Goal: Task Accomplishment & Management: Complete application form

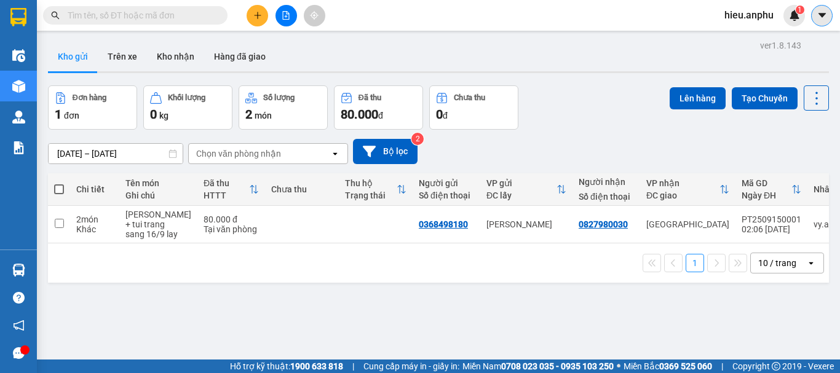
click at [823, 13] on icon "caret-down" at bounding box center [822, 15] width 11 height 11
click at [758, 15] on span "hieu.anphu" at bounding box center [749, 14] width 69 height 15
click at [755, 37] on span "Đăng xuất" at bounding box center [760, 38] width 52 height 14
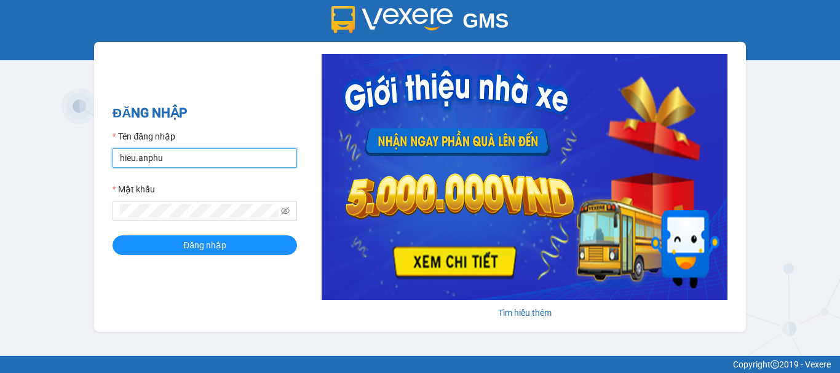
click at [169, 157] on input "hieu.anphu" at bounding box center [205, 158] width 185 height 20
type input "duyanh.anphu"
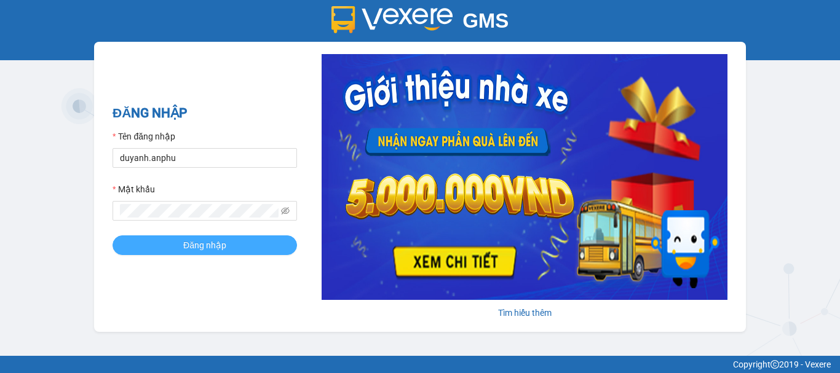
click at [215, 239] on span "Đăng nhập" at bounding box center [204, 246] width 43 height 14
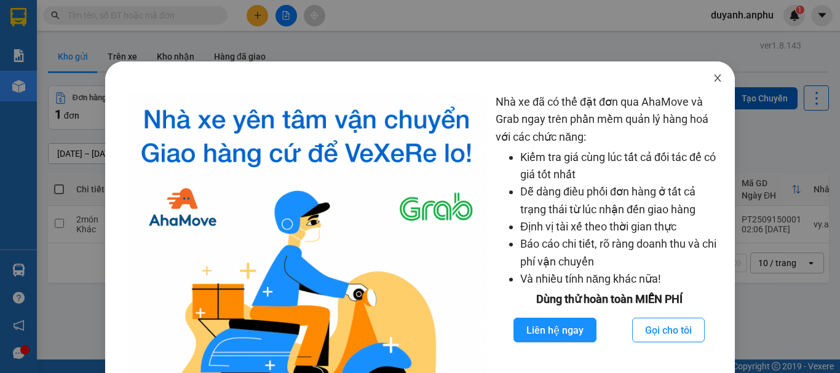
click at [713, 81] on icon "close" at bounding box center [718, 78] width 10 height 10
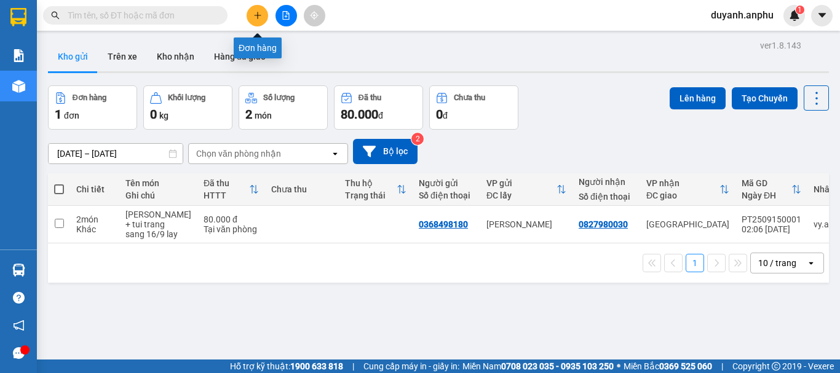
click at [253, 13] on icon "plus" at bounding box center [257, 15] width 9 height 9
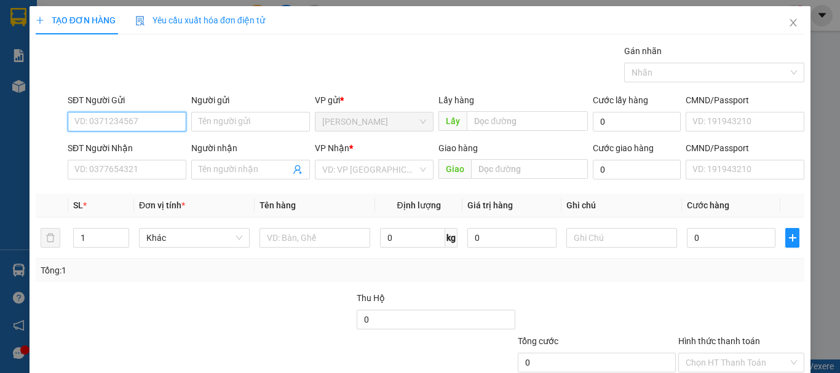
click at [103, 127] on input "SĐT Người Gửi" at bounding box center [127, 122] width 119 height 20
click at [129, 122] on input "SĐT Người Gửi" at bounding box center [127, 122] width 119 height 20
click at [128, 121] on input "SĐT Người Gửi" at bounding box center [127, 122] width 119 height 20
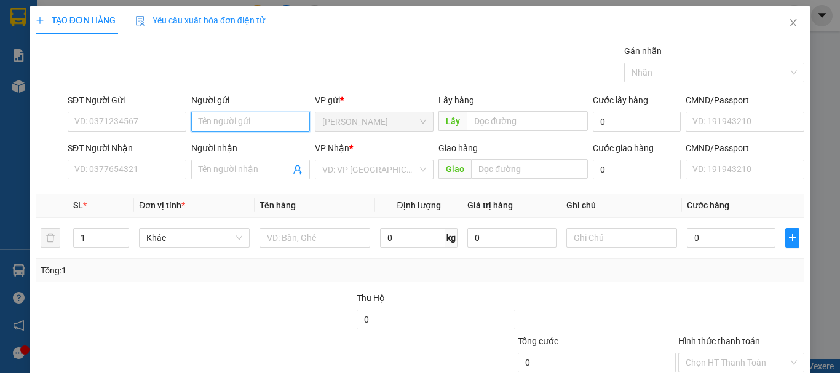
click at [247, 123] on input "Người gửi" at bounding box center [250, 122] width 119 height 20
click at [790, 21] on span "Close" at bounding box center [793, 23] width 34 height 34
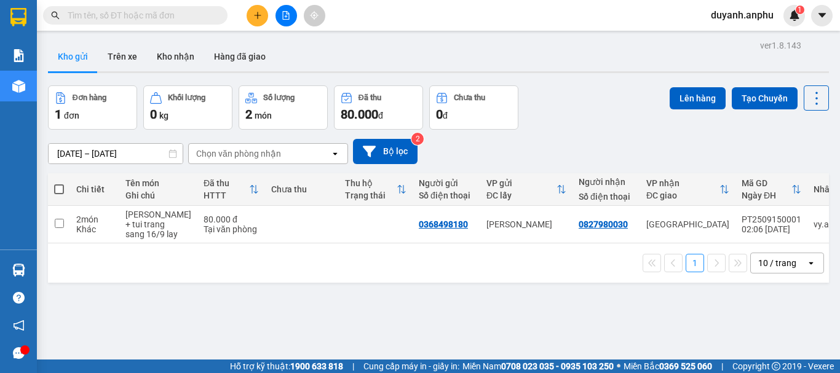
click at [161, 14] on input "text" at bounding box center [140, 16] width 145 height 14
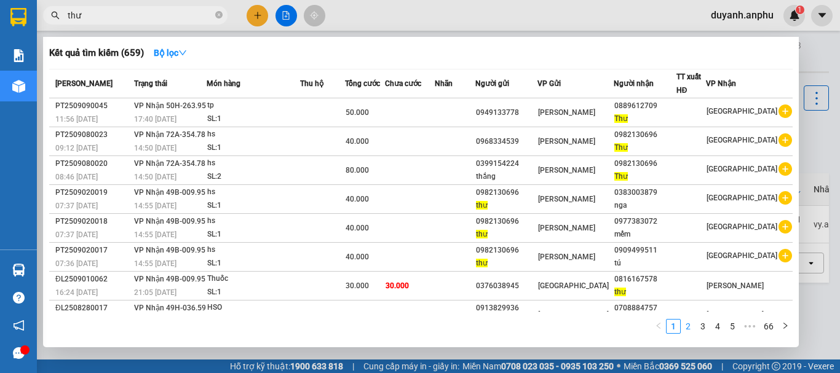
click at [691, 326] on link "2" at bounding box center [689, 327] width 14 height 14
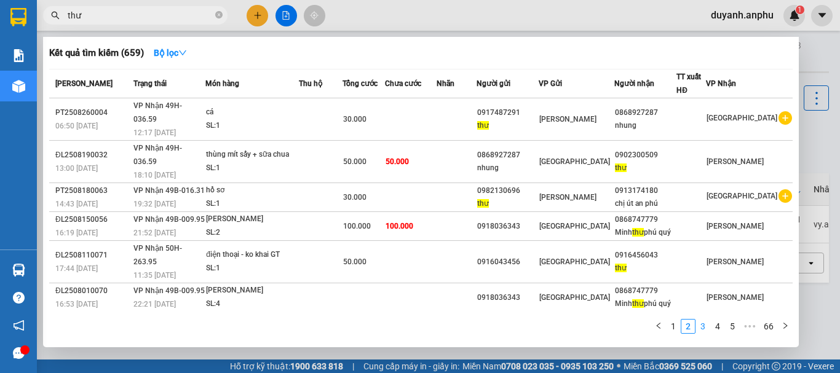
click at [704, 326] on link "3" at bounding box center [703, 327] width 14 height 14
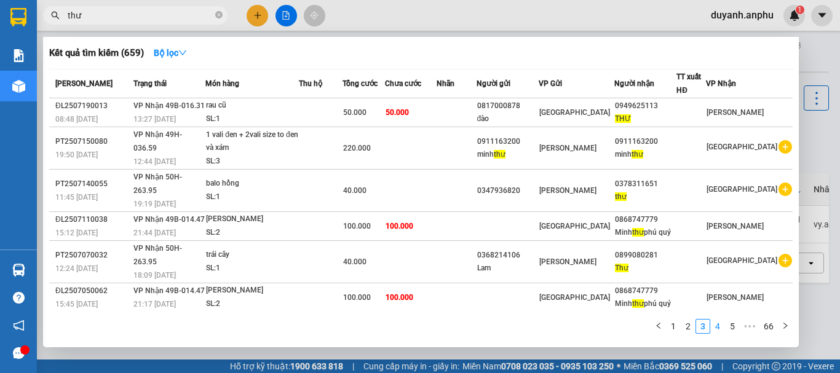
click at [719, 326] on link "4" at bounding box center [718, 327] width 14 height 14
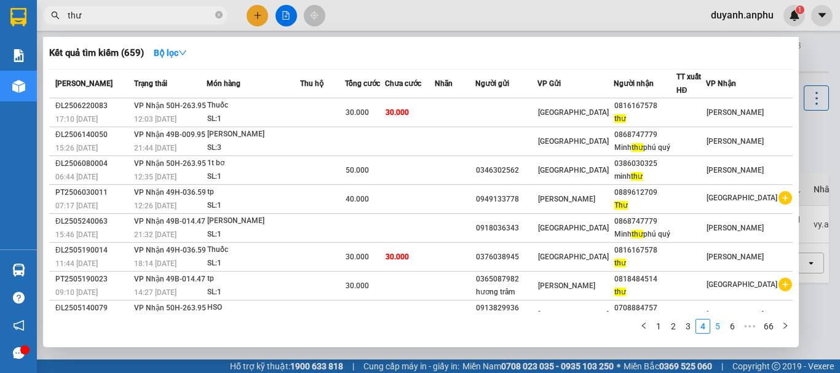
click at [717, 324] on link "5" at bounding box center [718, 327] width 14 height 14
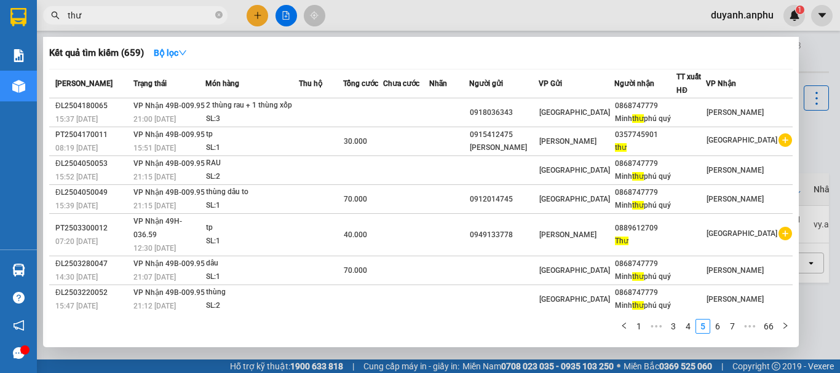
drag, startPoint x: 119, startPoint y: 15, endPoint x: 31, endPoint y: 14, distance: 87.4
click at [31, 14] on section "Kết quả tìm kiếm ( 659 ) Bộ lọc Mã ĐH Trạng thái Món hàng Thu hộ Tổng cước Chưa…" at bounding box center [420, 186] width 840 height 373
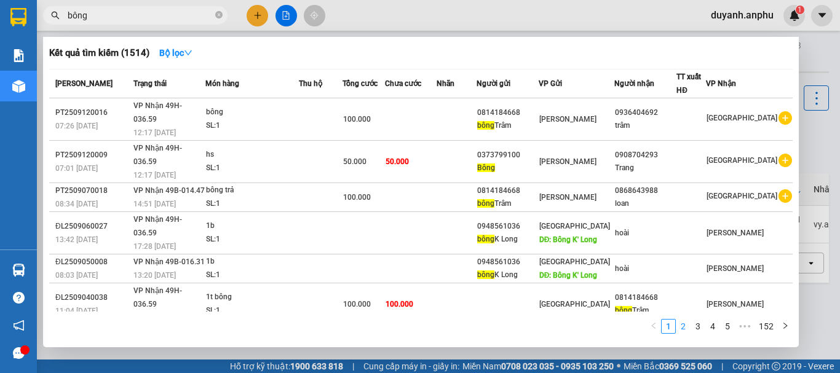
click at [685, 325] on link "2" at bounding box center [684, 327] width 14 height 14
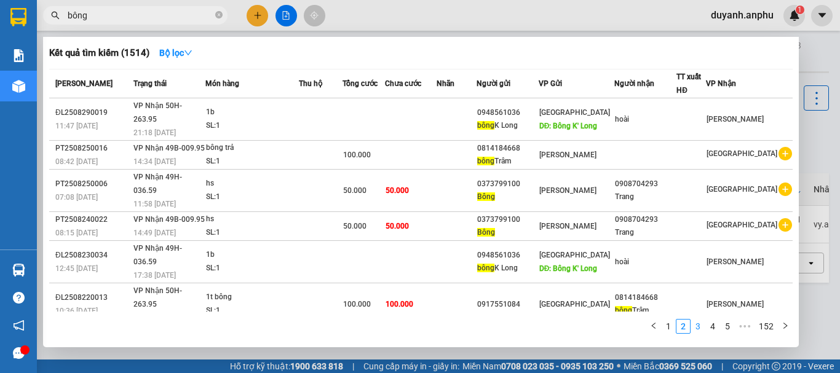
click at [702, 327] on link "3" at bounding box center [698, 327] width 14 height 14
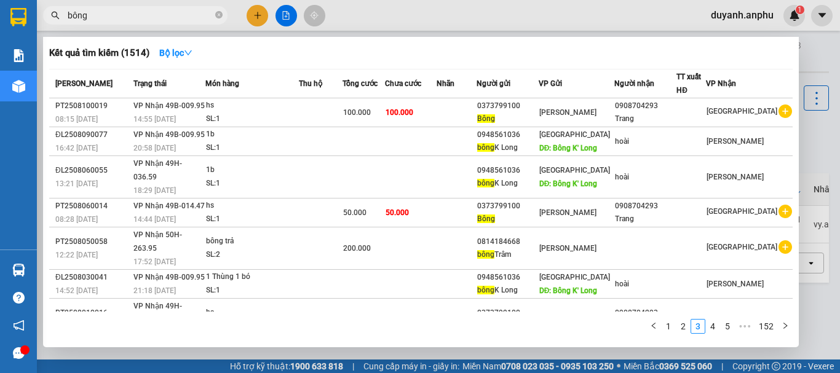
click at [121, 19] on input "bông" at bounding box center [140, 16] width 145 height 14
type input "b"
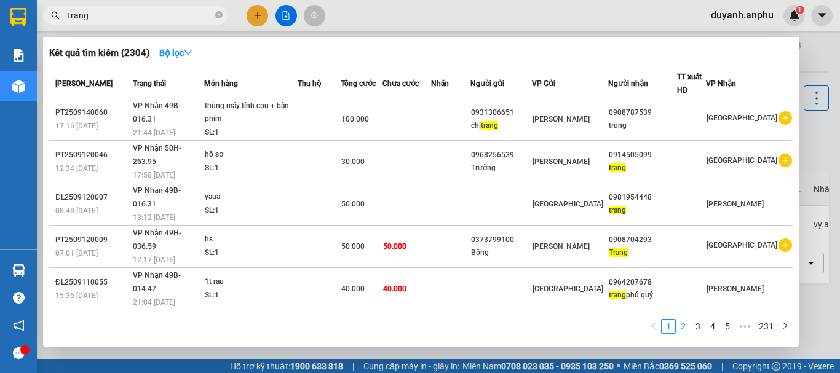
type input "trang"
click at [687, 326] on link "2" at bounding box center [684, 327] width 14 height 14
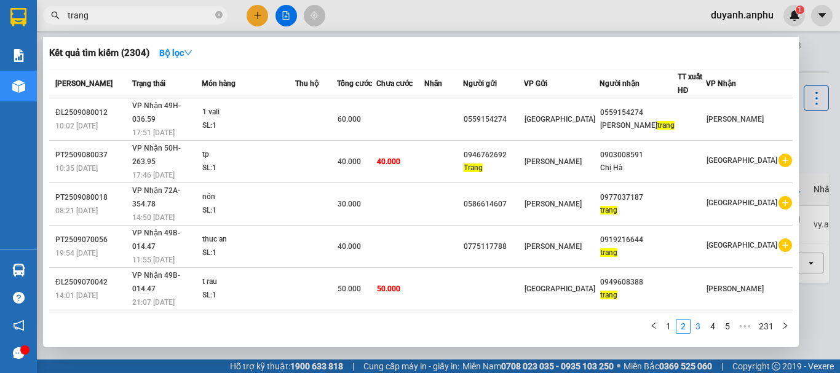
click at [701, 325] on link "3" at bounding box center [698, 327] width 14 height 14
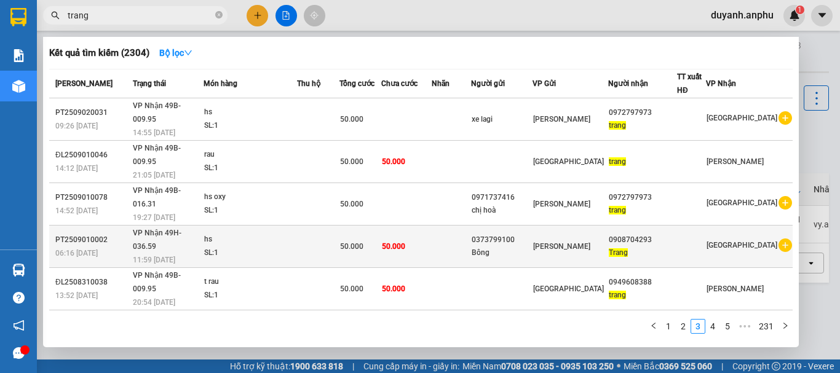
click at [779, 239] on icon "plus-circle" at bounding box center [786, 246] width 14 height 14
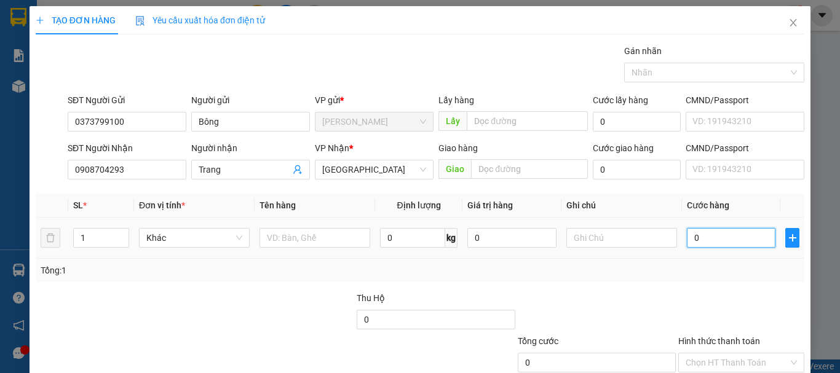
click at [698, 239] on input "0" at bounding box center [731, 238] width 89 height 20
type input "5"
type input "50"
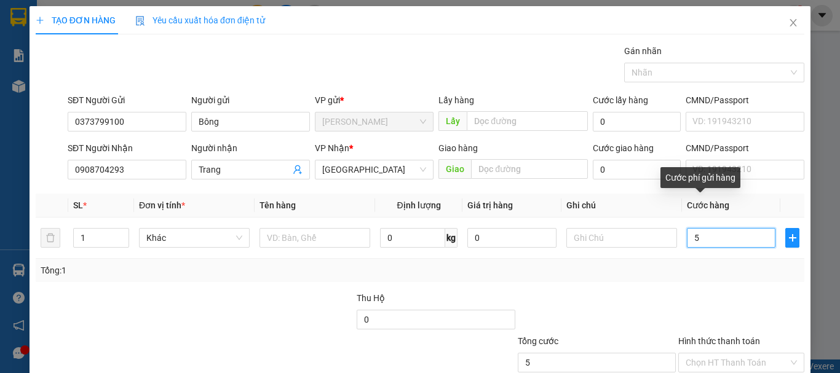
type input "50"
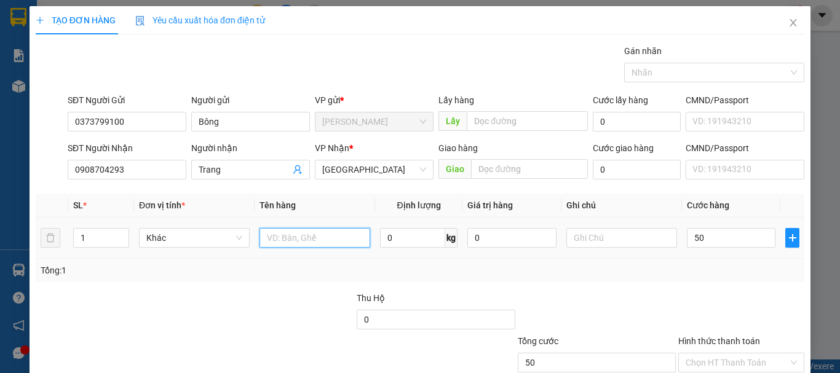
type input "50.000"
click at [305, 242] on input "text" at bounding box center [315, 238] width 111 height 20
type input "hsan"
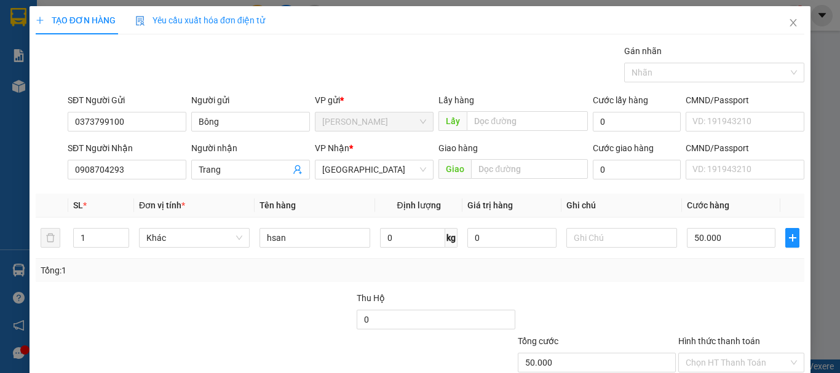
click at [514, 265] on div "Tổng: 1" at bounding box center [420, 271] width 759 height 14
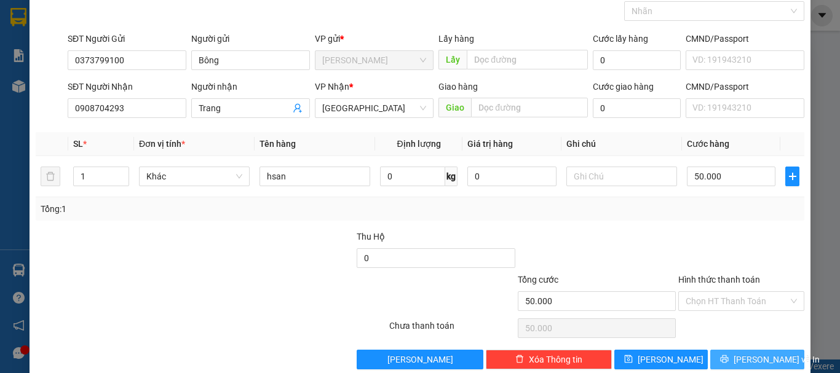
click at [744, 356] on span "Lưu và In" at bounding box center [777, 360] width 86 height 14
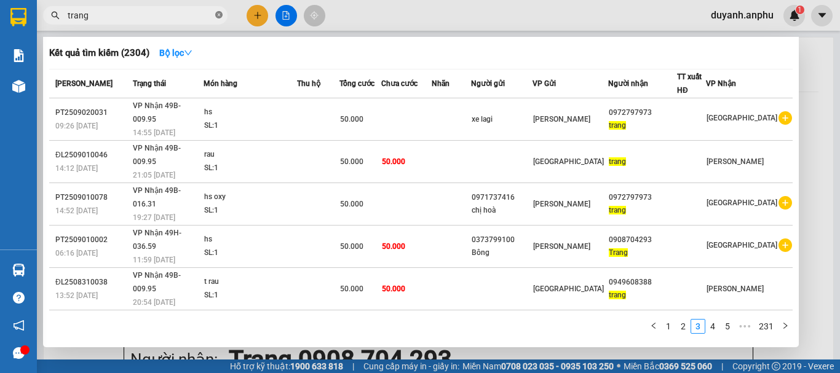
click at [219, 17] on icon "close-circle" at bounding box center [218, 14] width 7 height 7
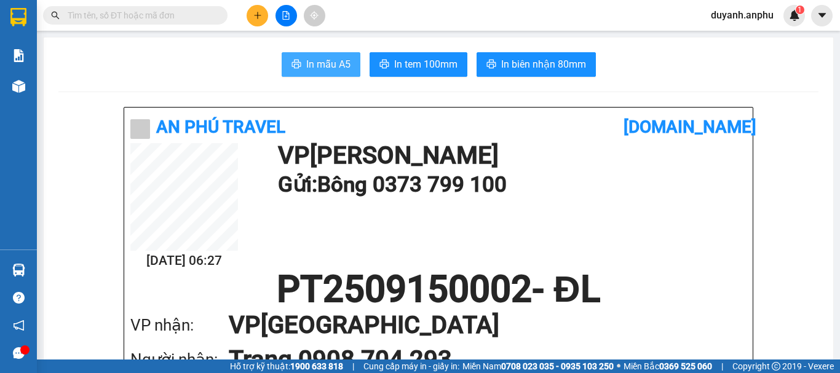
click at [343, 60] on span "In mẫu A5" at bounding box center [328, 64] width 44 height 15
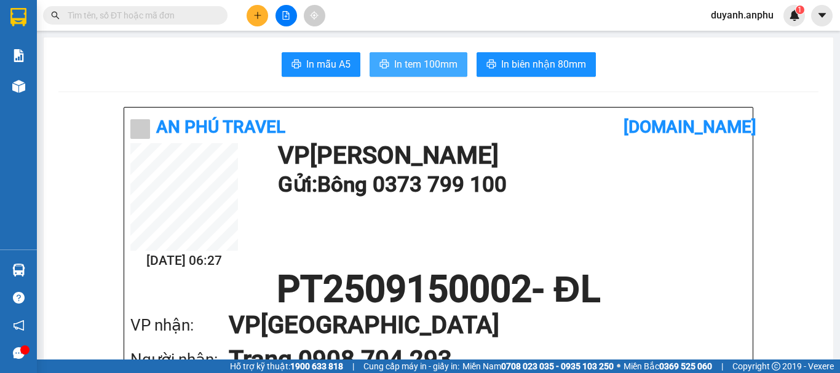
click at [421, 71] on span "In tem 100mm" at bounding box center [425, 64] width 63 height 15
click at [140, 12] on input "text" at bounding box center [140, 16] width 145 height 14
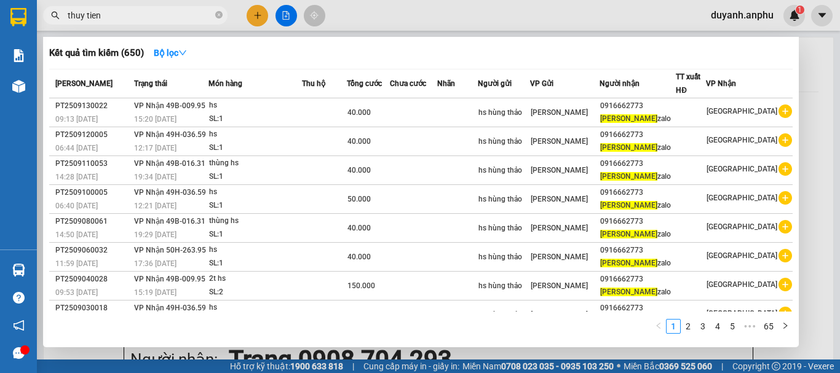
type input "thuy tien"
click at [220, 13] on icon "close-circle" at bounding box center [218, 14] width 7 height 7
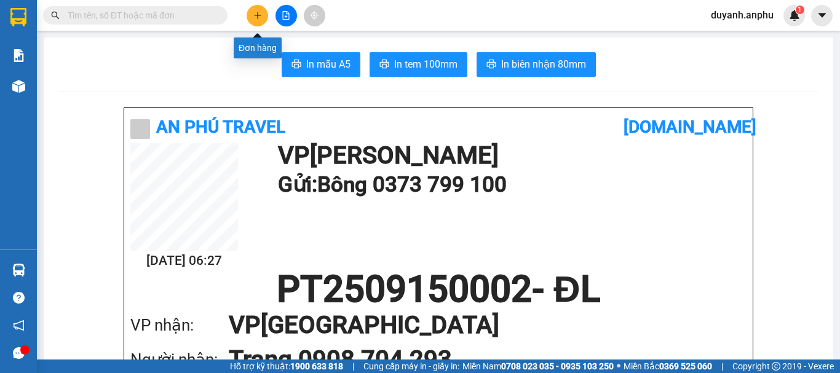
click at [260, 17] on icon "plus" at bounding box center [257, 15] width 9 height 9
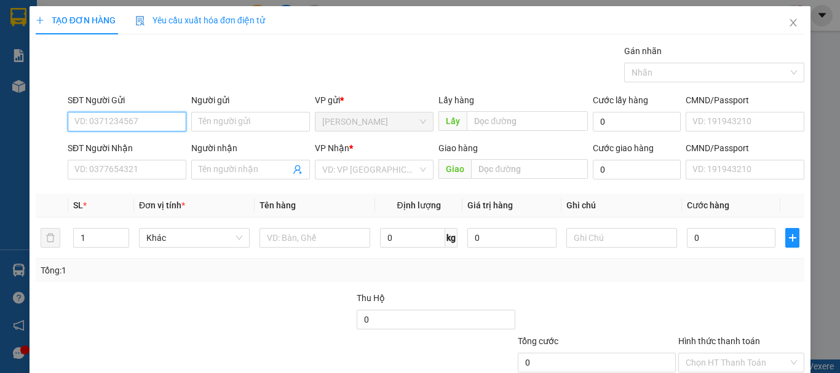
click at [115, 120] on input "SĐT Người Gửi" at bounding box center [127, 122] width 119 height 20
click at [98, 143] on div "0368395557" at bounding box center [125, 147] width 103 height 14
type input "0368395557"
type input "0839060171"
type input "HÒA"
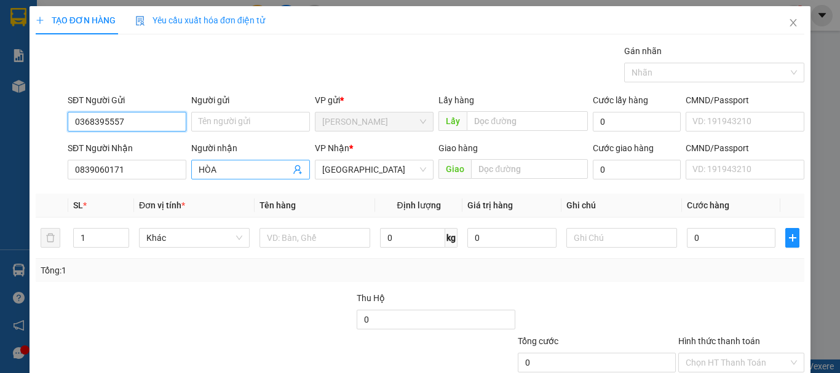
type input "40.000"
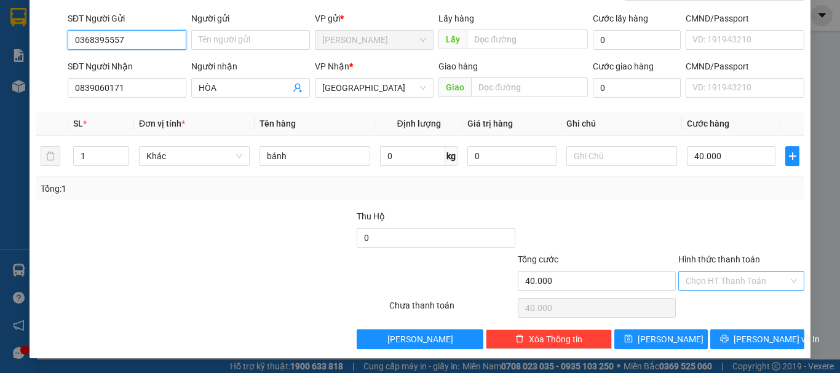
type input "0368395557"
click at [719, 284] on input "Hình thức thanh toán" at bounding box center [737, 281] width 103 height 18
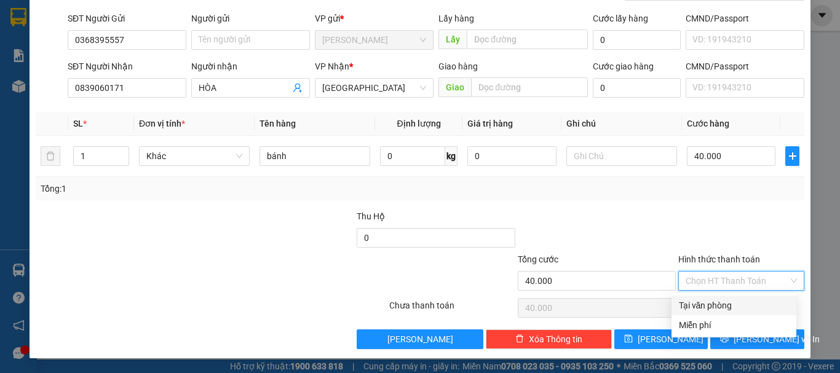
click at [685, 218] on div at bounding box center [741, 231] width 129 height 43
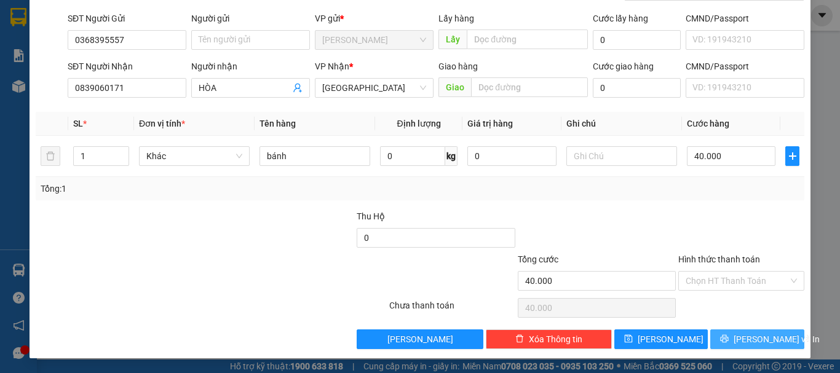
drag, startPoint x: 747, startPoint y: 338, endPoint x: 725, endPoint y: 270, distance: 71.6
click at [725, 271] on div "Transit Pickup Surcharge Ids Transit Deliver Surcharge Ids Transit Deliver Surc…" at bounding box center [420, 155] width 769 height 387
click at [747, 336] on span "Lưu và In" at bounding box center [777, 340] width 86 height 14
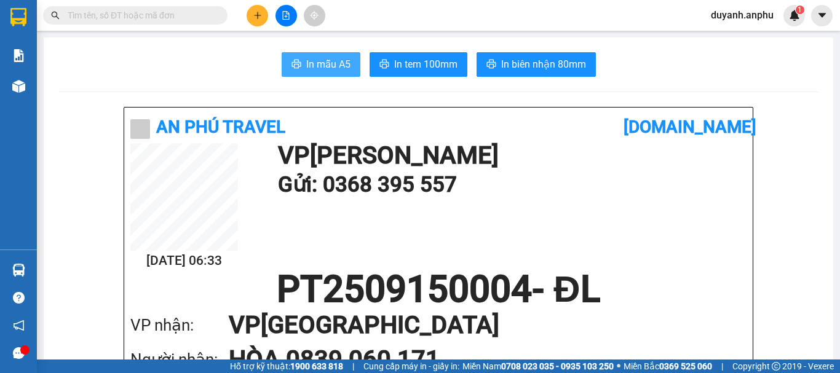
click at [306, 63] on span "In mẫu A5" at bounding box center [328, 64] width 44 height 15
click at [111, 22] on input "text" at bounding box center [140, 16] width 145 height 14
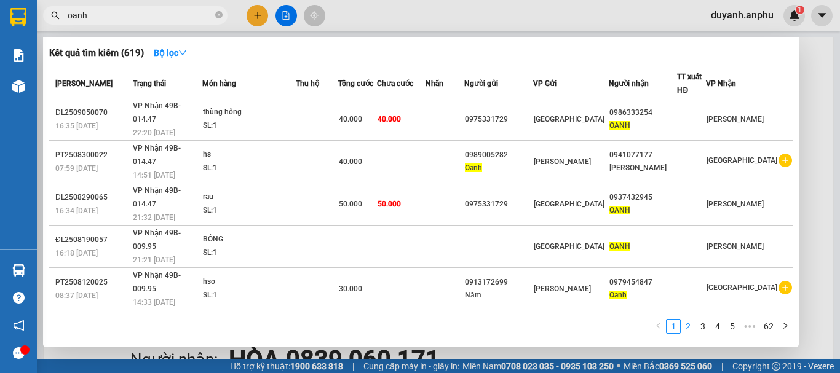
type input "oanh"
click at [692, 327] on link "2" at bounding box center [689, 327] width 14 height 14
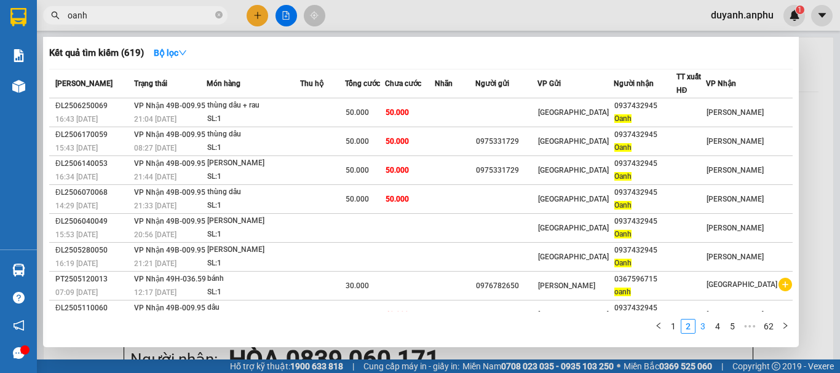
click at [706, 328] on link "3" at bounding box center [703, 327] width 14 height 14
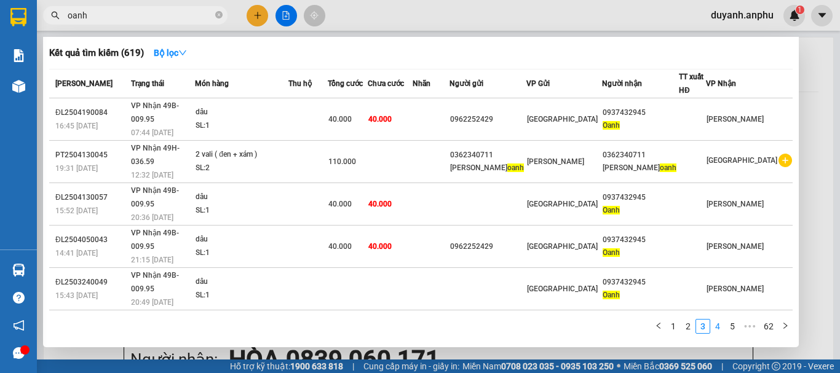
click at [720, 326] on link "4" at bounding box center [718, 327] width 14 height 14
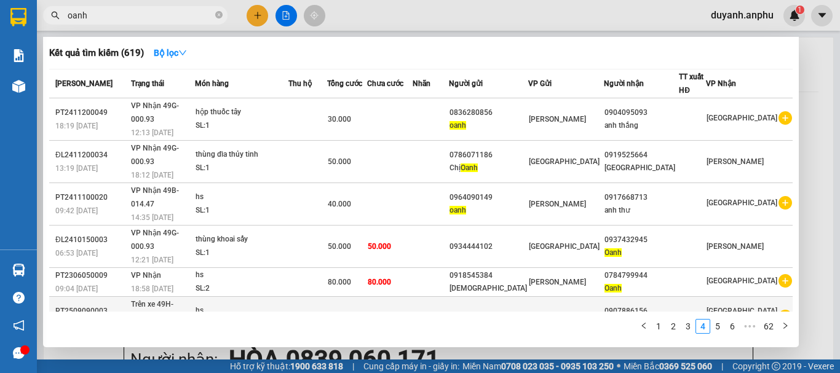
click at [781, 310] on icon "plus-circle" at bounding box center [786, 317] width 14 height 14
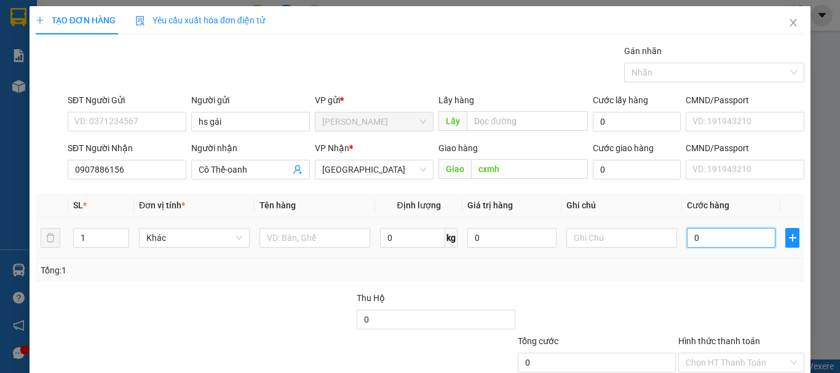
click at [715, 239] on input "0" at bounding box center [731, 238] width 89 height 20
type input "5"
type input "50"
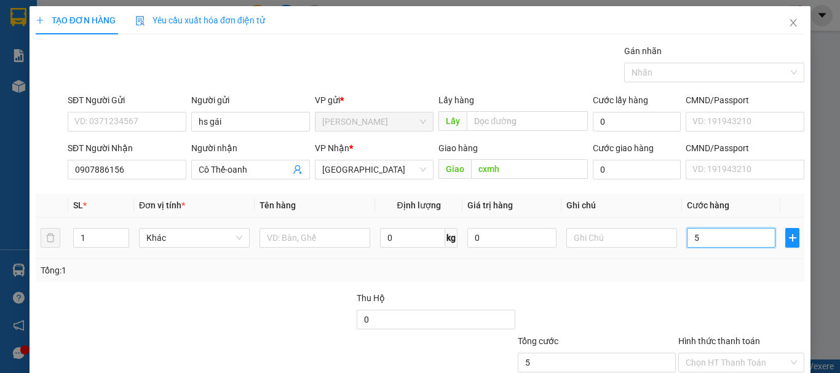
type input "50"
type input "5"
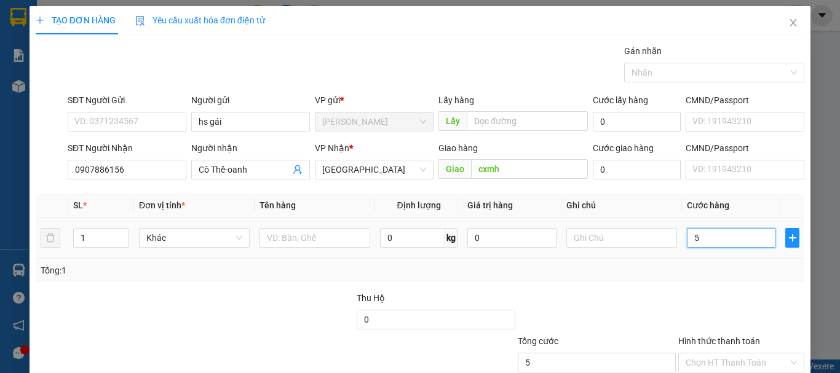
type input "0"
drag, startPoint x: 708, startPoint y: 242, endPoint x: 650, endPoint y: 230, distance: 59.0
click at [650, 230] on tr "1 Khác 0 kg 0 0" at bounding box center [420, 238] width 769 height 41
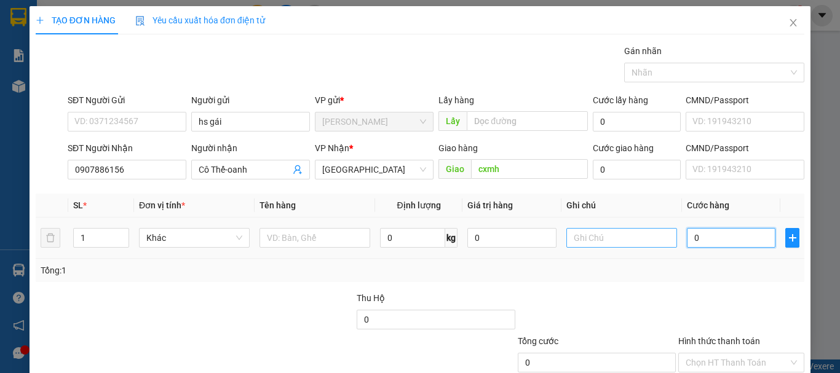
type input "6"
drag, startPoint x: 696, startPoint y: 235, endPoint x: 685, endPoint y: 236, distance: 11.8
click at [687, 236] on input "6" at bounding box center [731, 238] width 89 height 20
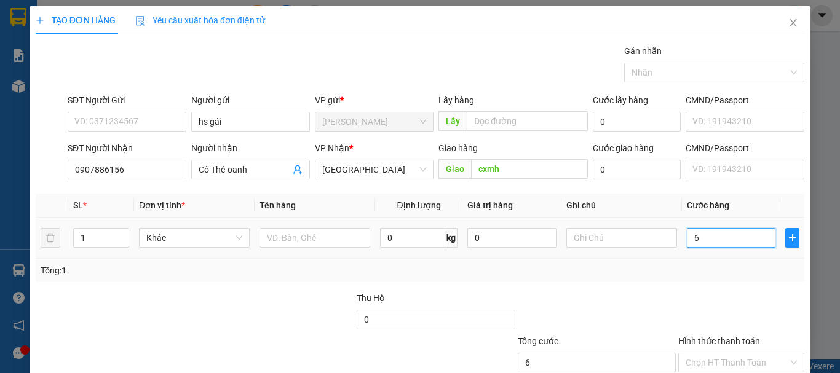
type input "5"
type input "50"
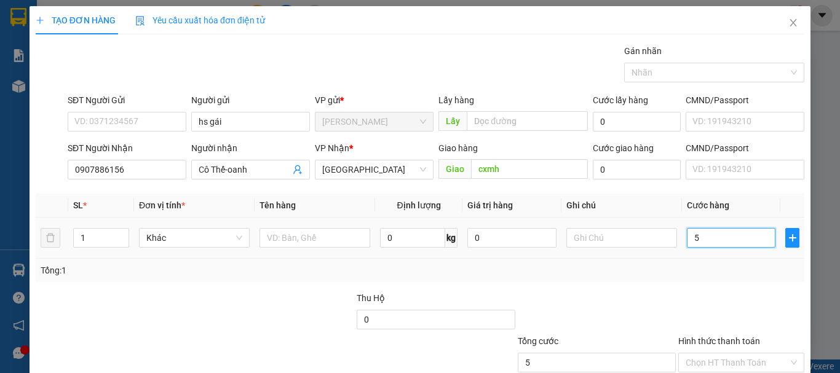
type input "50"
type input "50.000"
click at [600, 276] on div "Tổng: 1" at bounding box center [420, 271] width 759 height 14
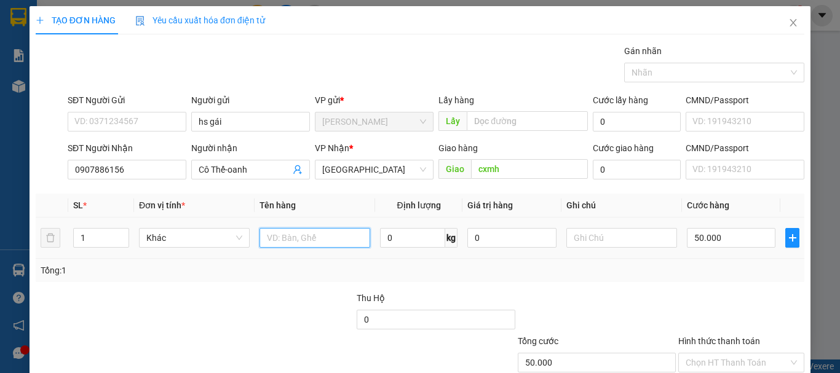
click at [319, 240] on input "text" at bounding box center [315, 238] width 111 height 20
type input "hsan"
click at [285, 303] on div at bounding box center [275, 313] width 161 height 43
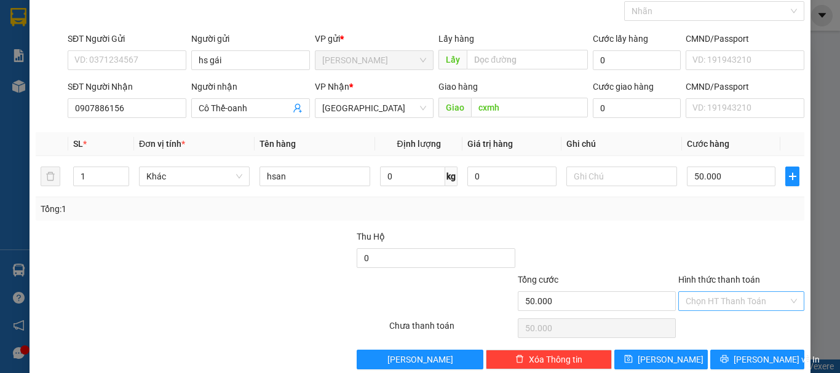
click at [701, 301] on input "Hình thức thanh toán" at bounding box center [737, 301] width 103 height 18
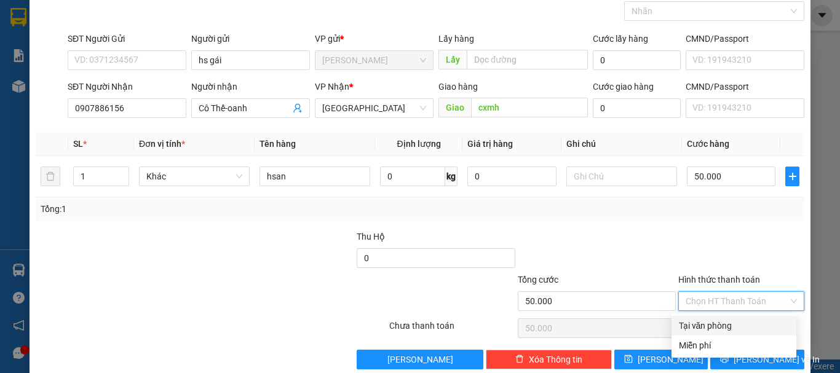
click at [712, 323] on div "Tại văn phòng" at bounding box center [734, 326] width 110 height 14
type input "0"
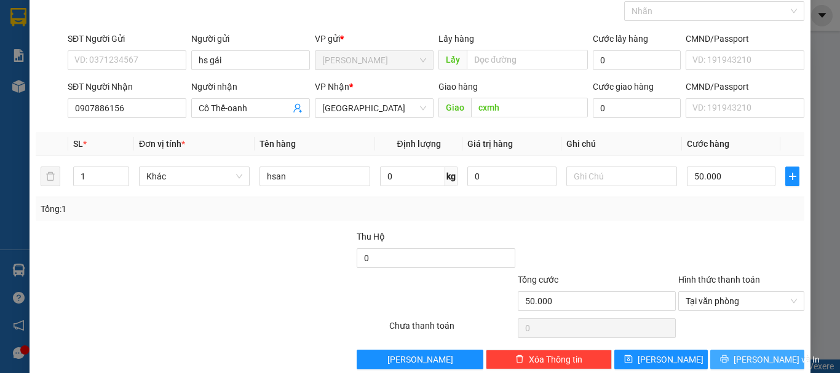
click at [744, 355] on span "Lưu và In" at bounding box center [777, 360] width 86 height 14
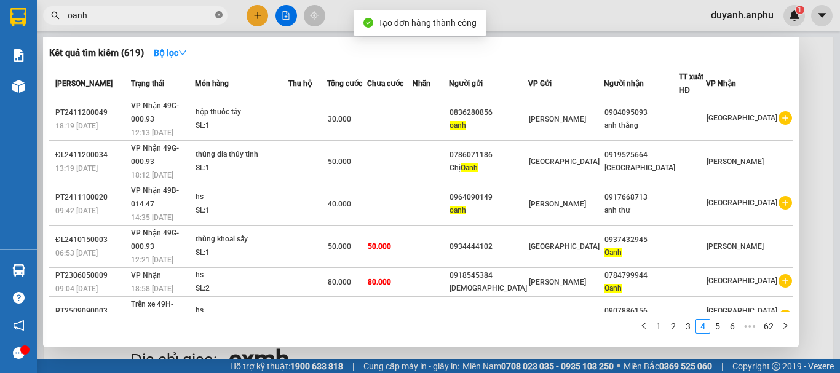
click at [219, 17] on icon "close-circle" at bounding box center [218, 14] width 7 height 7
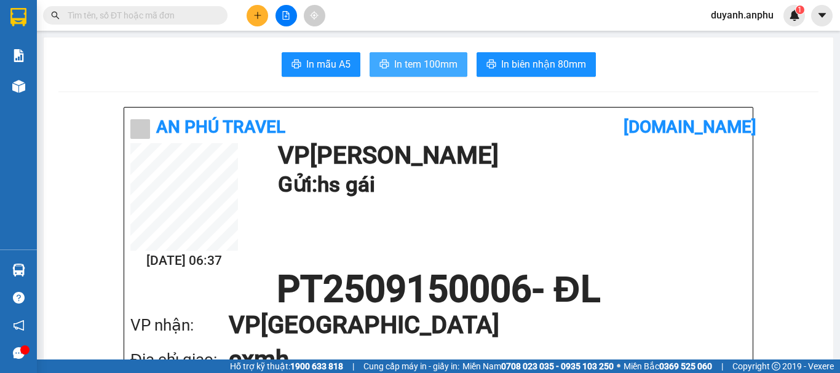
click at [398, 63] on span "In tem 100mm" at bounding box center [425, 64] width 63 height 15
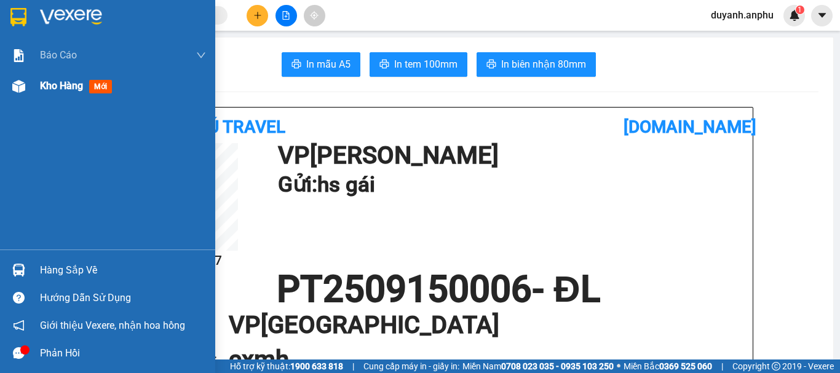
click at [65, 88] on span "Kho hàng" at bounding box center [61, 86] width 43 height 12
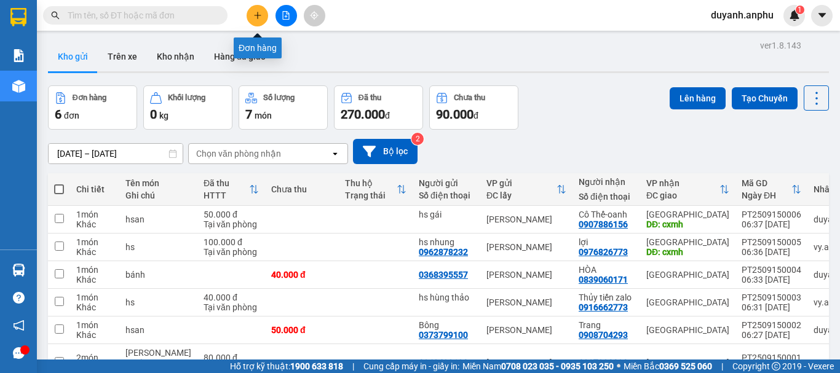
click at [263, 11] on button at bounding box center [258, 16] width 22 height 22
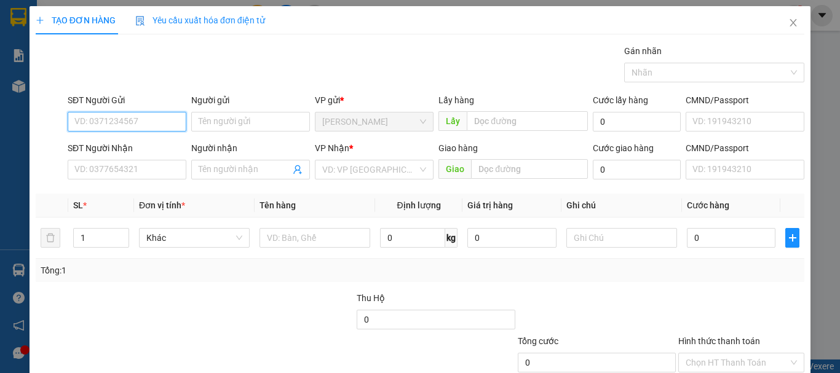
click at [124, 121] on input "SĐT Người Gửi" at bounding box center [127, 122] width 119 height 20
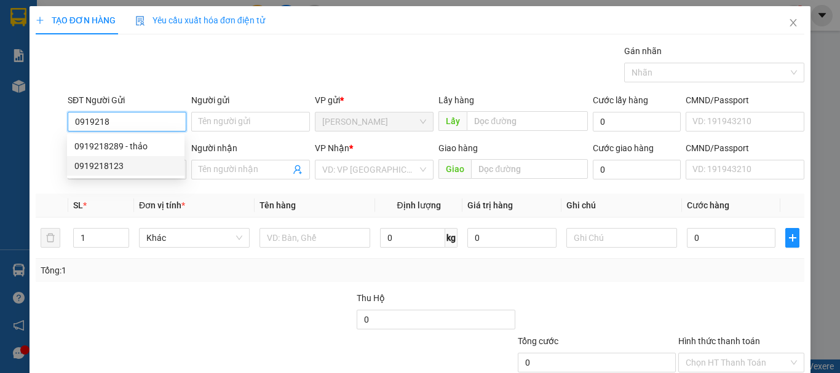
click at [125, 166] on div "0919218123" at bounding box center [125, 166] width 103 height 14
type input "0919218123"
type input "0338820879"
type input "tùng liên"
type input "Phan Sơn"
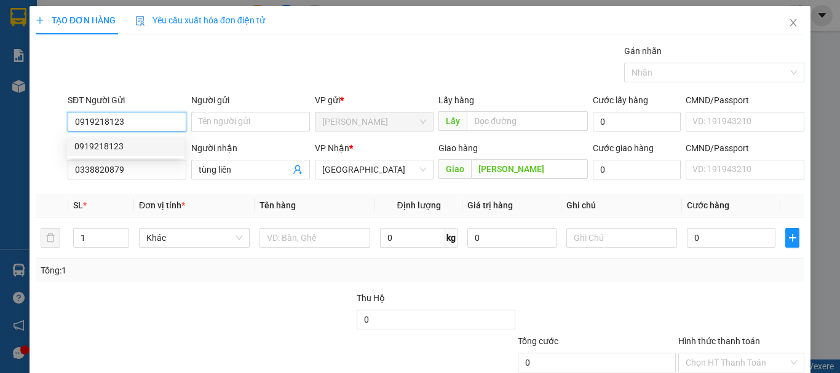
type input "40.000"
type input "0919218123"
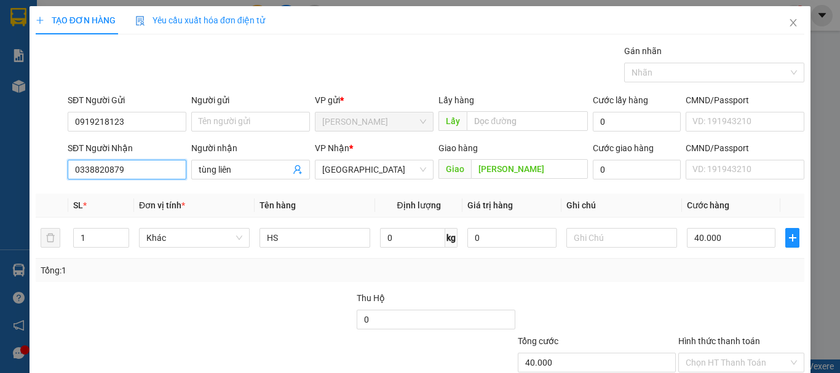
drag, startPoint x: 135, startPoint y: 170, endPoint x: 28, endPoint y: 170, distance: 107.0
click at [28, 170] on div "TẠO ĐƠN HÀNG Yêu cầu xuất hóa đơn điện tử Transit Pickup Surcharge Ids Transit …" at bounding box center [420, 186] width 840 height 373
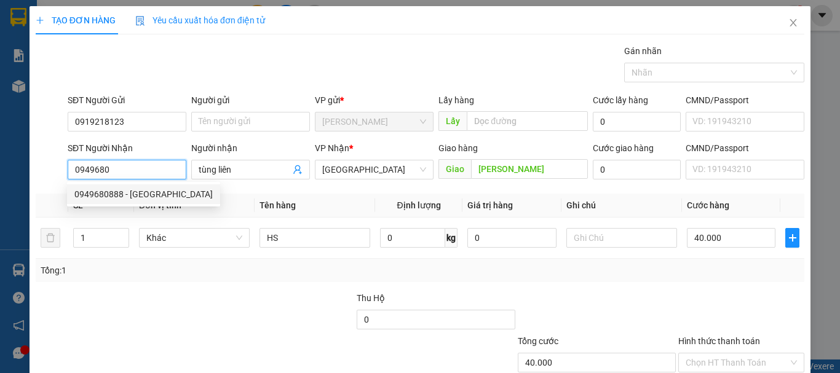
click at [127, 193] on div "0949680888 - anh sơn" at bounding box center [143, 195] width 138 height 14
type input "0949680888"
type input "anh sơn"
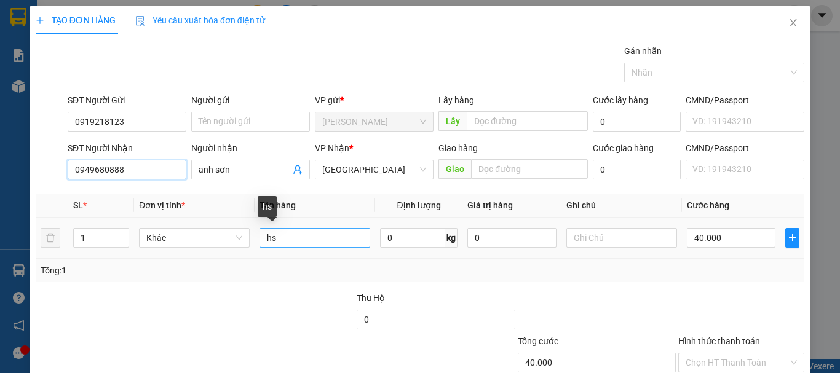
type input "0949680888"
click at [290, 243] on input "hs" at bounding box center [315, 238] width 111 height 20
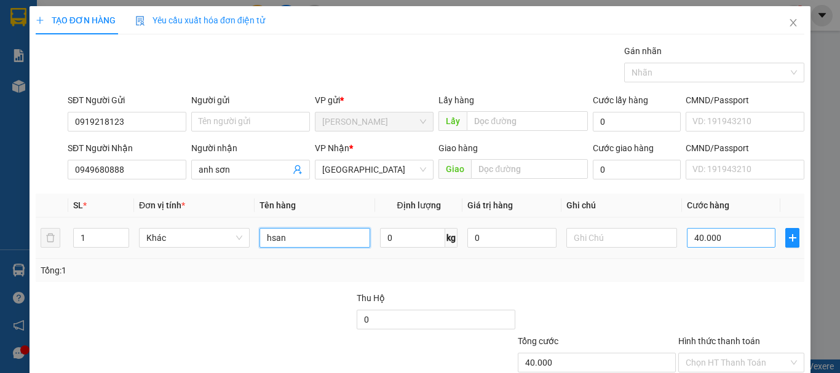
type input "hsan"
type input "0"
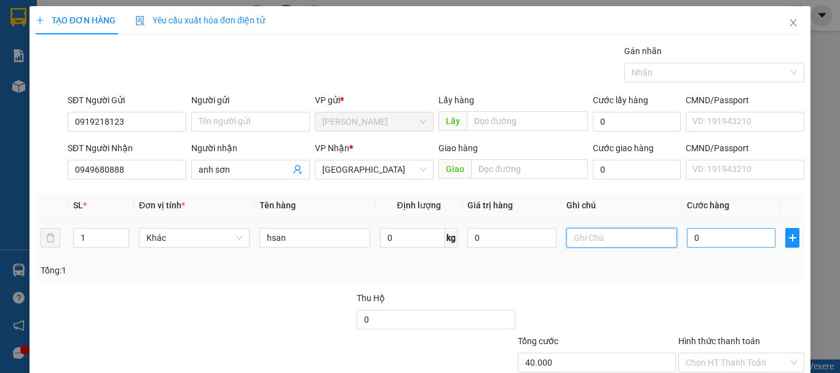
type input "0"
type input "40.000"
click at [727, 241] on input "0" at bounding box center [731, 238] width 89 height 20
type input "5"
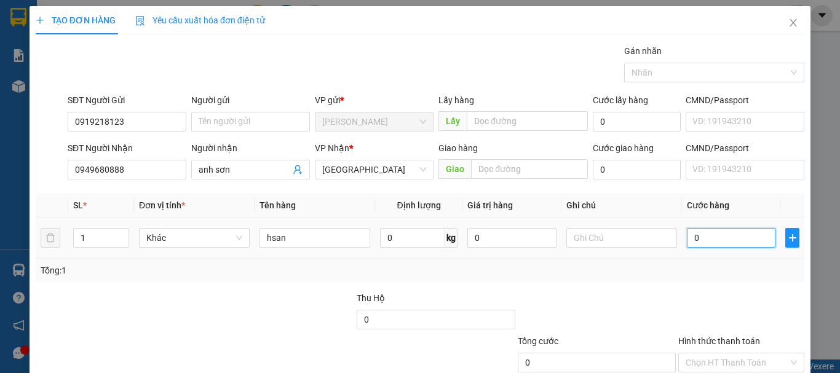
type input "5"
type input "50"
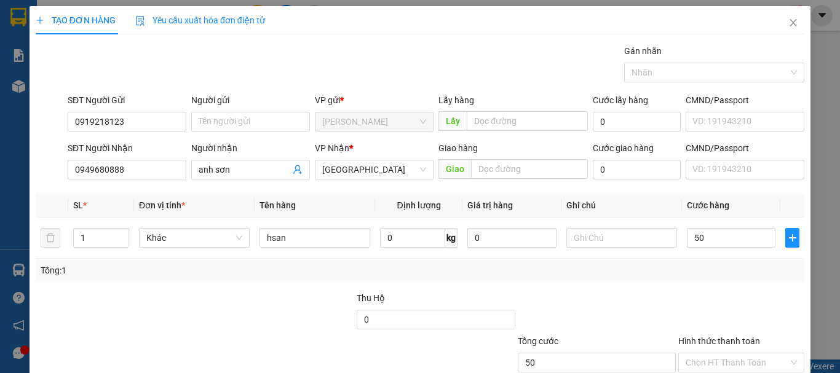
type input "50.000"
click at [693, 289] on div "Transit Pickup Surcharge Ids Transit Deliver Surcharge Ids Transit Deliver Surc…" at bounding box center [420, 237] width 769 height 387
click at [731, 355] on input "Hình thức thanh toán" at bounding box center [737, 363] width 103 height 18
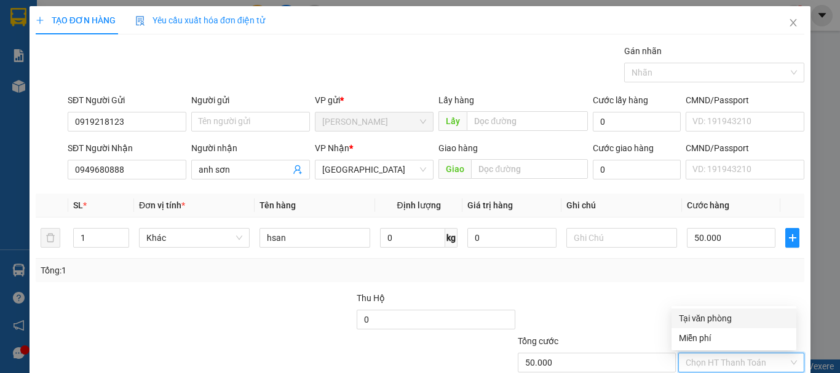
click at [704, 320] on div "Tại văn phòng" at bounding box center [734, 319] width 110 height 14
type input "0"
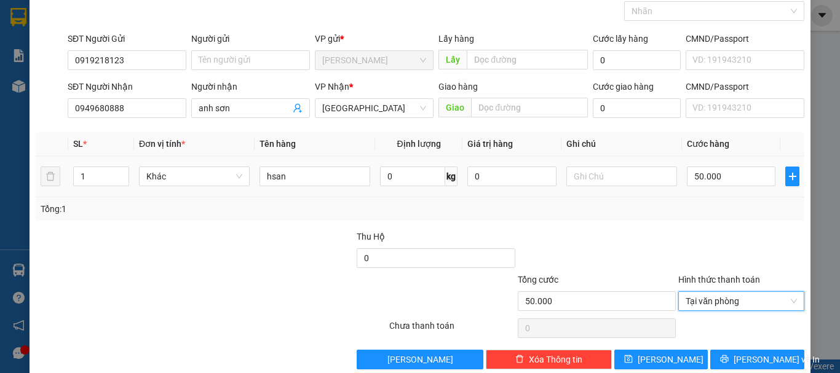
scroll to position [82, 0]
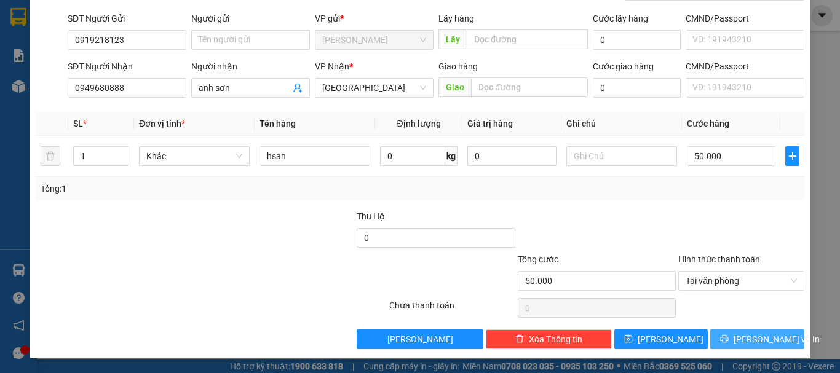
click at [741, 334] on span "Lưu và In" at bounding box center [777, 340] width 86 height 14
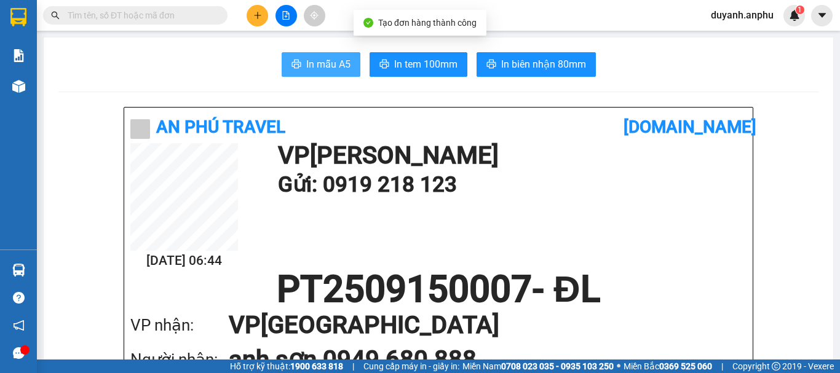
click at [341, 61] on span "In mẫu A5" at bounding box center [328, 64] width 44 height 15
click at [197, 18] on input "text" at bounding box center [140, 16] width 145 height 14
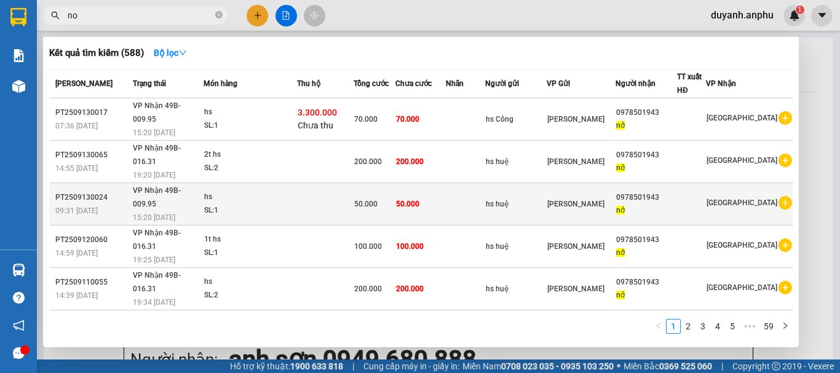
type input "no"
click at [779, 196] on icon "plus-circle" at bounding box center [786, 203] width 14 height 14
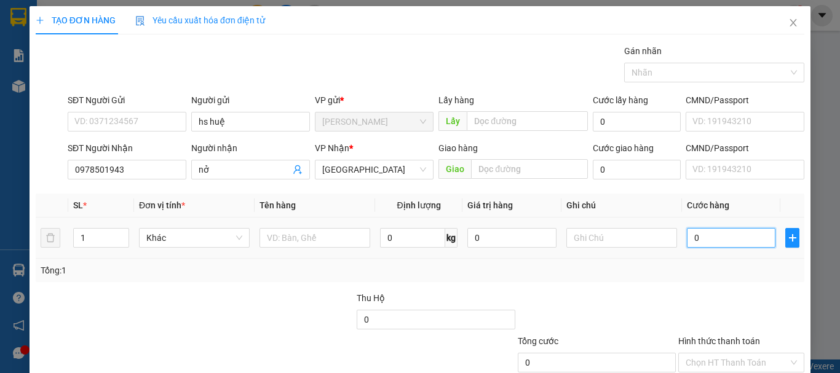
click at [716, 244] on input "0" at bounding box center [731, 238] width 89 height 20
type input "4"
type input "40"
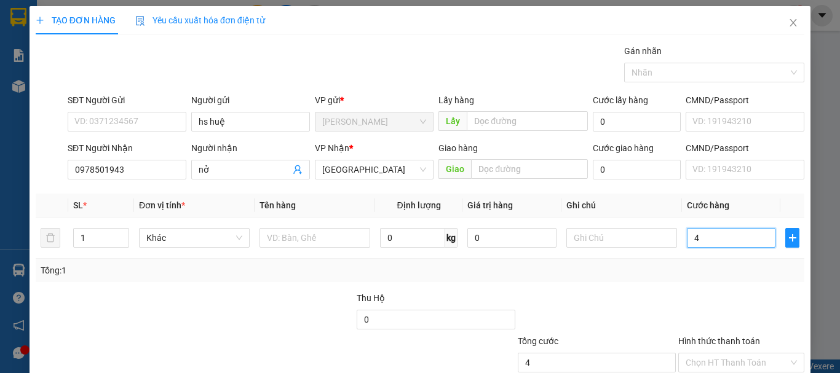
type input "40"
type input "40.000"
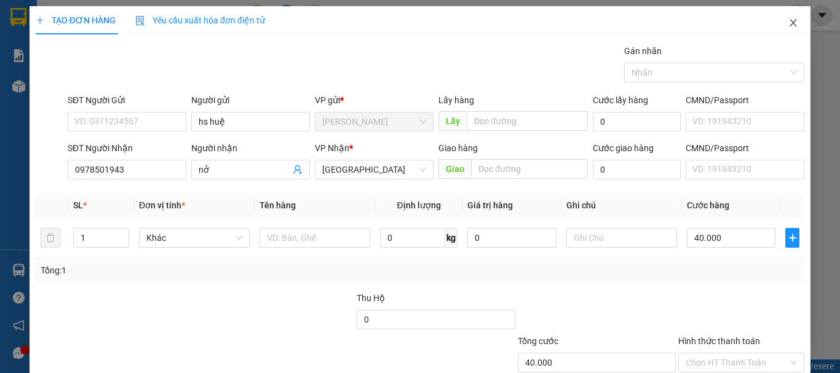
click at [789, 23] on icon "close" at bounding box center [794, 23] width 10 height 10
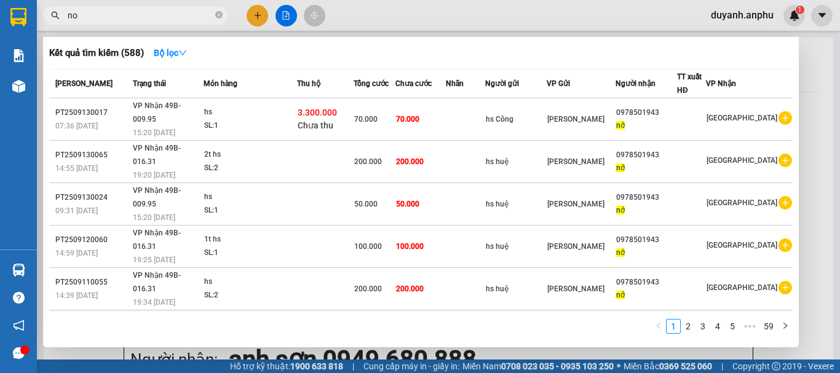
click at [779, 324] on icon "plus-circle" at bounding box center [786, 331] width 14 height 14
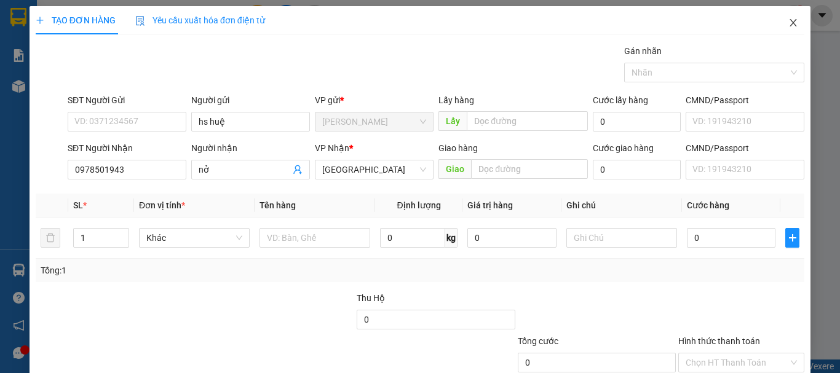
click at [791, 25] on icon "close" at bounding box center [794, 22] width 7 height 7
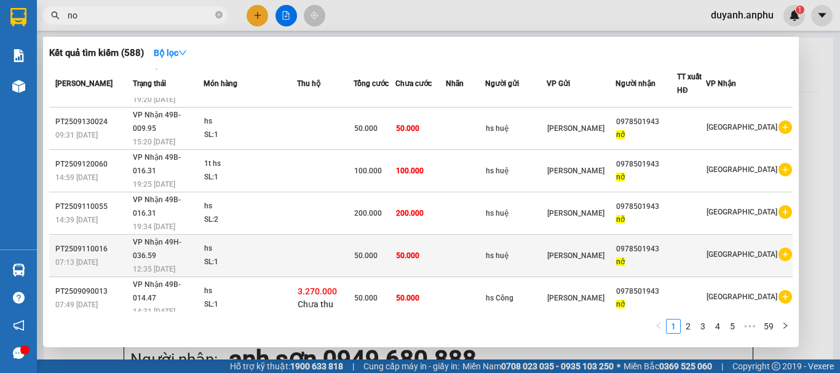
scroll to position [14, 0]
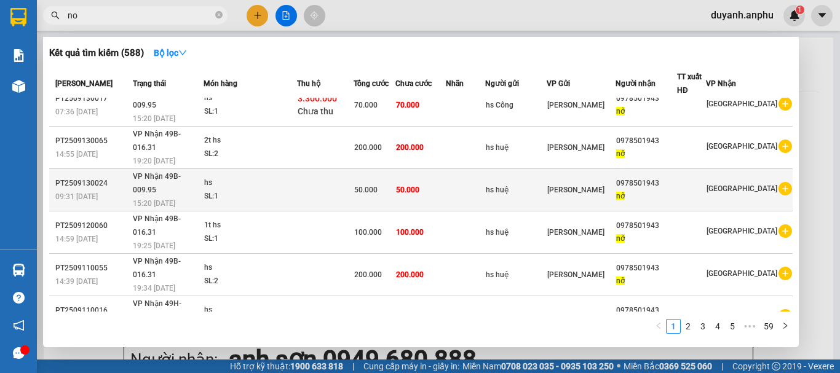
click at [780, 182] on icon "plus-circle" at bounding box center [786, 189] width 14 height 14
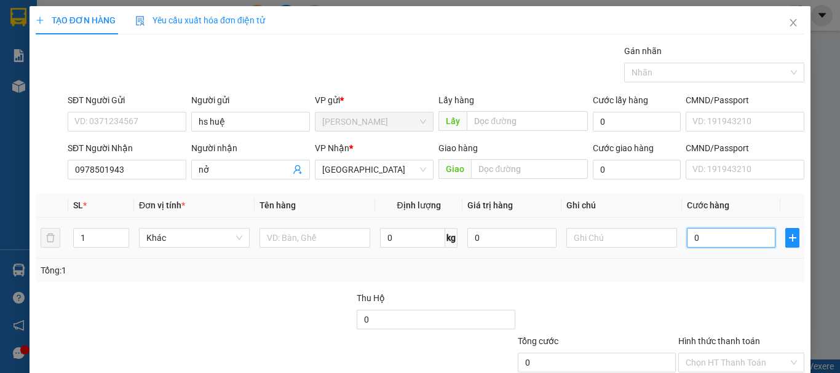
click at [719, 244] on input "0" at bounding box center [731, 238] width 89 height 20
type input "5"
type input "50"
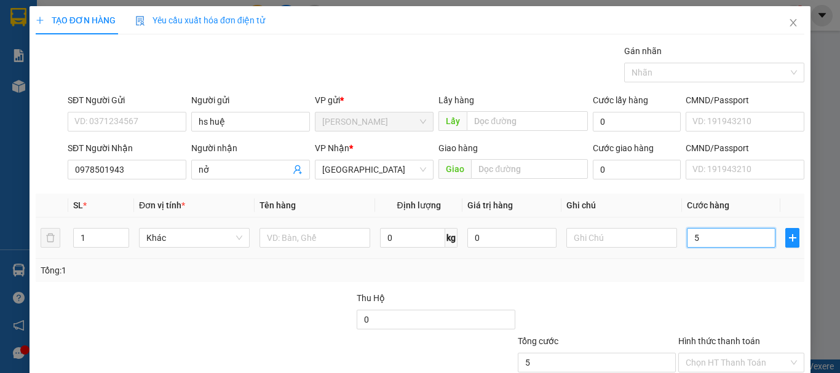
type input "50"
type input "50.000"
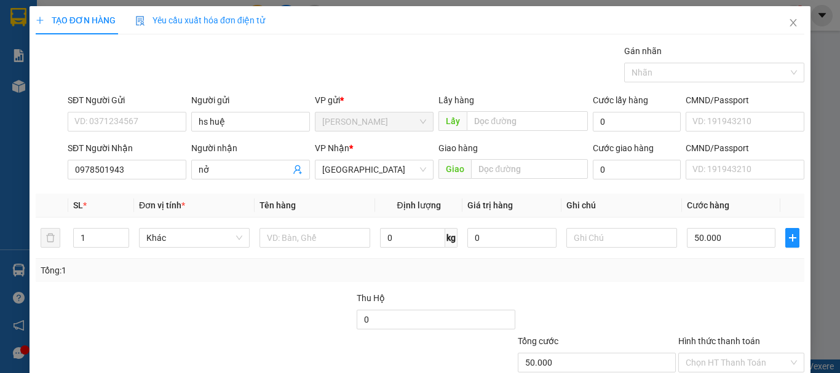
click at [594, 293] on div at bounding box center [597, 313] width 161 height 43
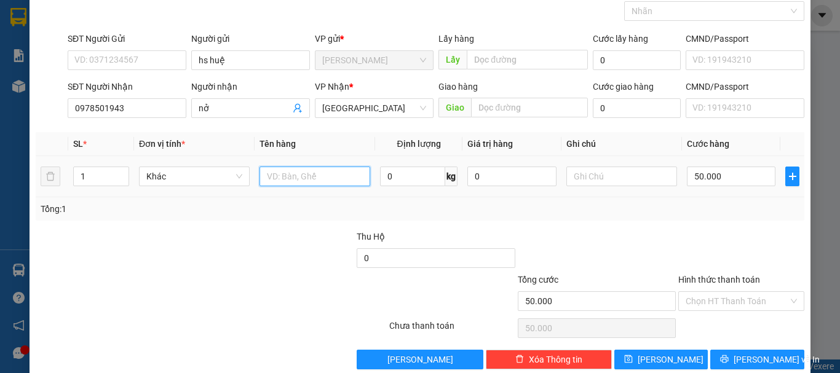
click at [281, 174] on input "text" at bounding box center [315, 177] width 111 height 20
type input "hsan"
click at [294, 201] on div "Tổng: 1" at bounding box center [420, 208] width 769 height 23
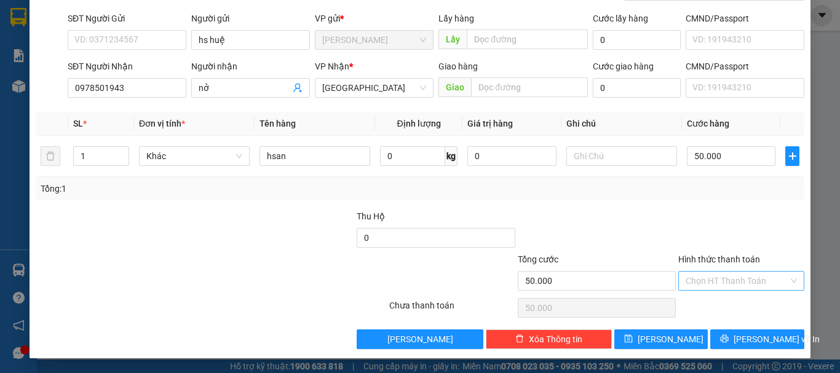
drag, startPoint x: 712, startPoint y: 282, endPoint x: 722, endPoint y: 282, distance: 9.8
click at [712, 282] on input "Hình thức thanh toán" at bounding box center [737, 281] width 103 height 18
click at [655, 204] on div "Transit Pickup Surcharge Ids Transit Deliver Surcharge Ids Transit Deliver Surc…" at bounding box center [420, 155] width 769 height 387
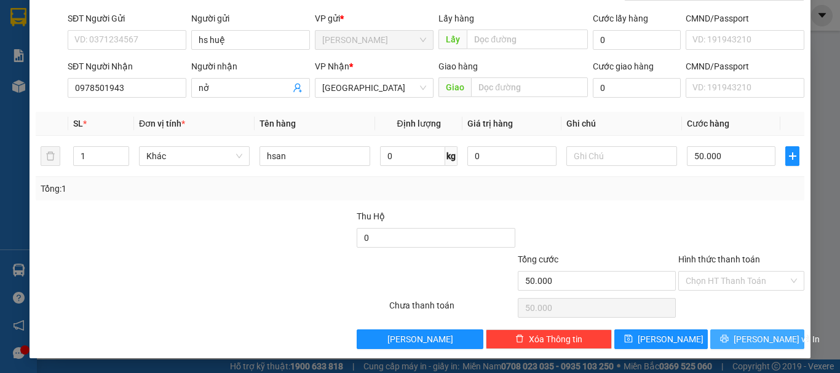
click at [746, 343] on span "Lưu và In" at bounding box center [777, 340] width 86 height 14
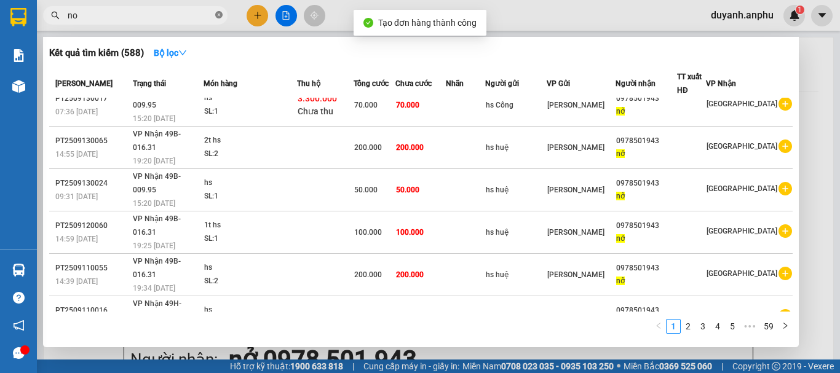
click at [218, 12] on icon "close-circle" at bounding box center [218, 14] width 7 height 7
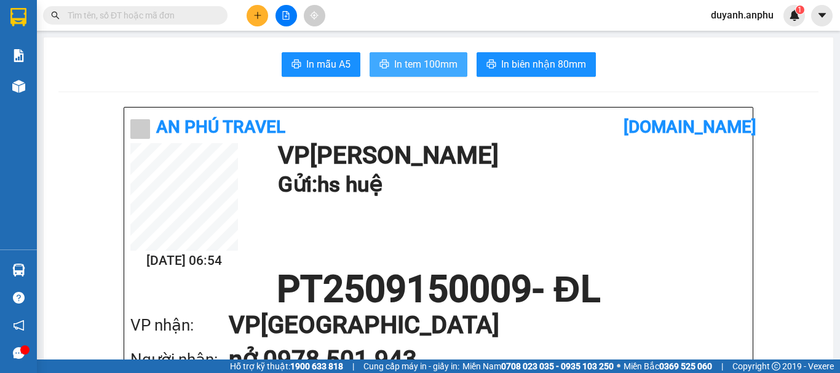
click at [416, 63] on span "In tem 100mm" at bounding box center [425, 64] width 63 height 15
click at [257, 18] on icon "plus" at bounding box center [257, 15] width 9 height 9
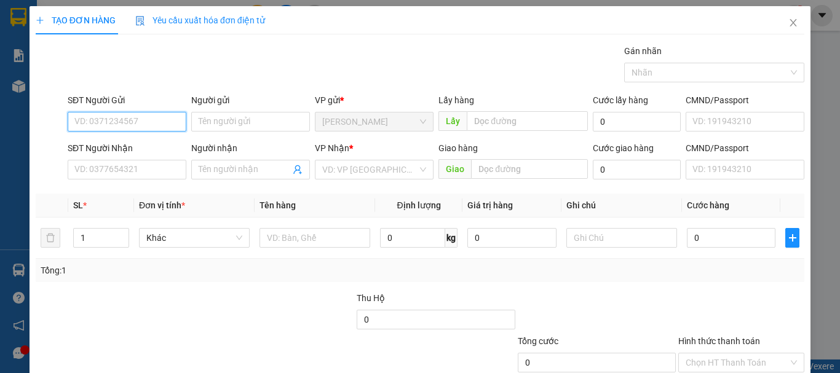
click at [122, 126] on input "SĐT Người Gửi" at bounding box center [127, 122] width 119 height 20
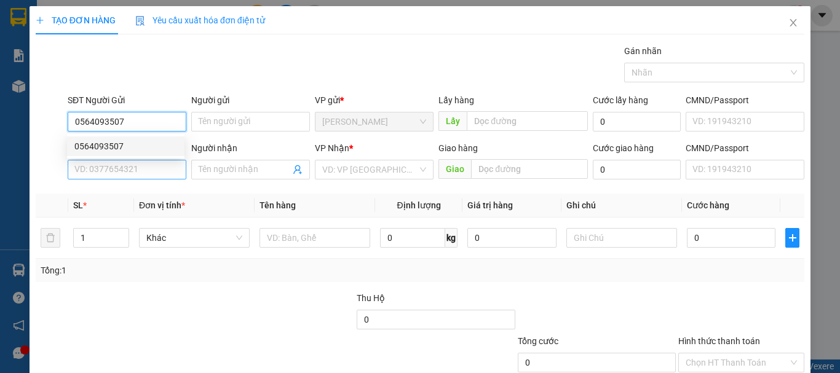
type input "0564093507"
click at [133, 175] on input "SĐT Người Nhận" at bounding box center [127, 170] width 119 height 20
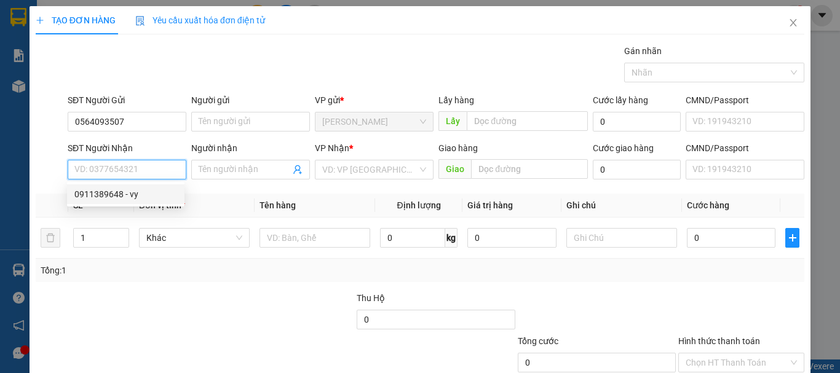
click at [103, 195] on div "0911389648 - vy" at bounding box center [125, 195] width 103 height 14
type input "0911389648"
type input "vy"
type input "400.000"
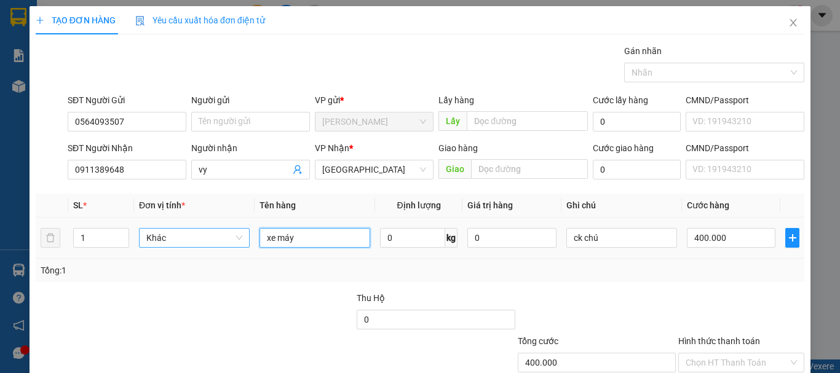
drag, startPoint x: 313, startPoint y: 233, endPoint x: 224, endPoint y: 236, distance: 88.6
click at [224, 236] on tr "1 Khác xe máy 0 kg 0 ck chú 400.000" at bounding box center [420, 238] width 769 height 41
type input "gạo"
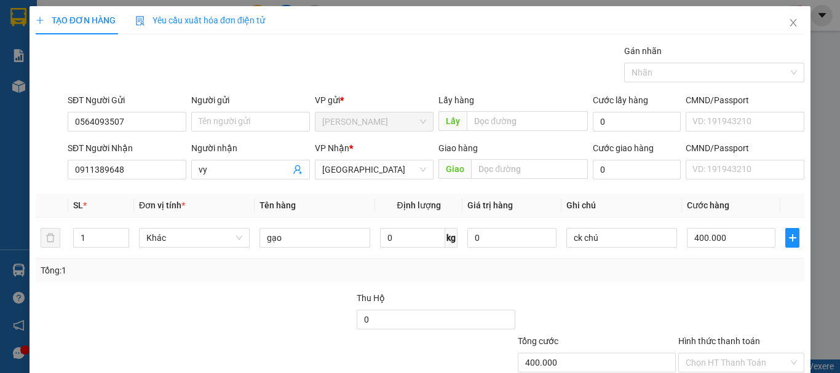
click at [257, 296] on div at bounding box center [275, 313] width 161 height 43
type input "4"
type input "40"
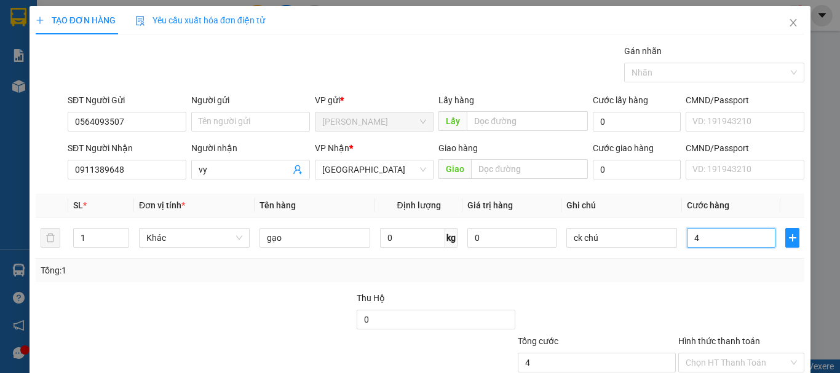
type input "40"
type input "40.000"
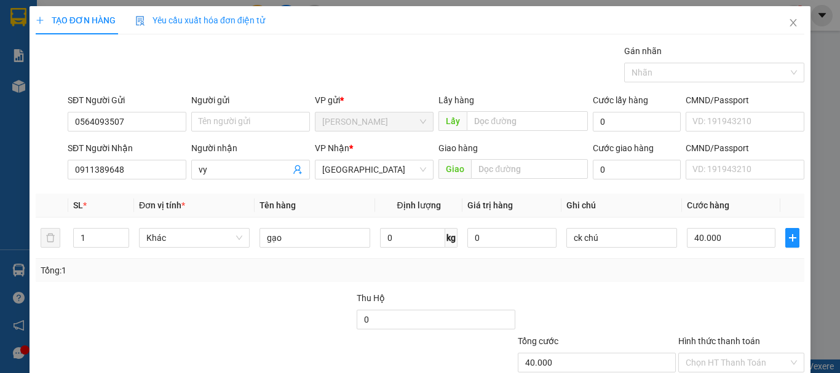
click at [518, 280] on div "Tổng: 1" at bounding box center [420, 270] width 769 height 23
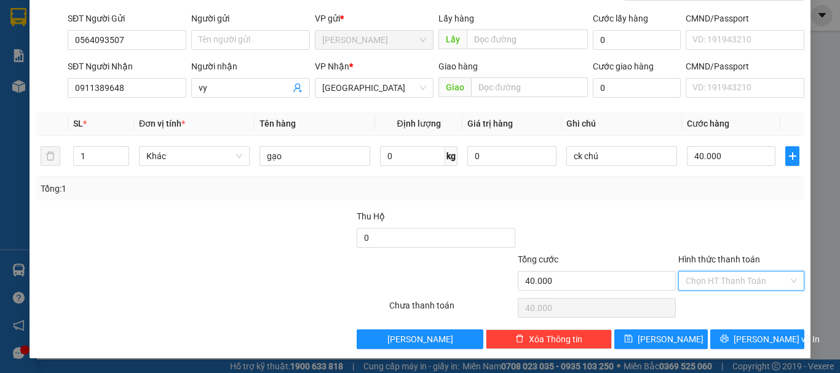
click at [709, 281] on input "Hình thức thanh toán" at bounding box center [737, 281] width 103 height 18
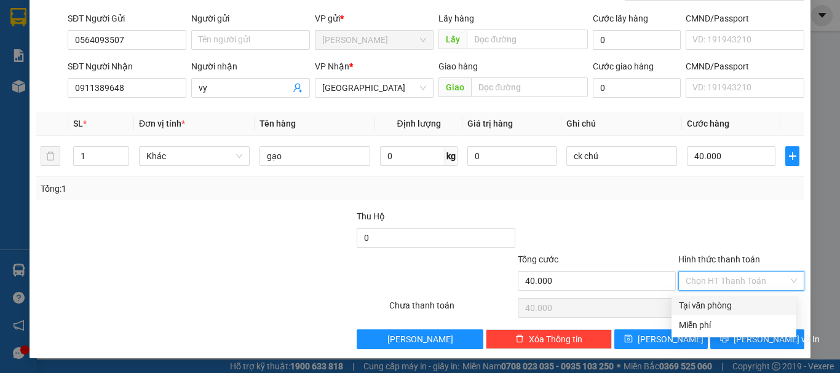
click at [727, 303] on div "Tại văn phòng" at bounding box center [734, 306] width 110 height 14
type input "0"
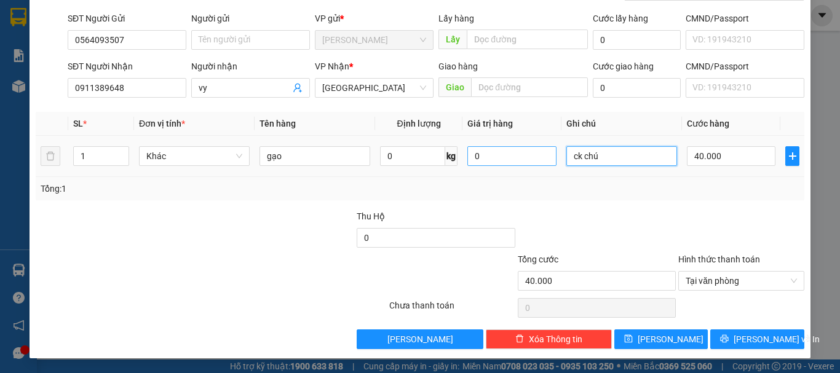
drag, startPoint x: 638, startPoint y: 152, endPoint x: 477, endPoint y: 161, distance: 161.4
click at [476, 153] on tr "1 Khác gạo 0 kg 0 ck chú 40.000" at bounding box center [420, 156] width 769 height 41
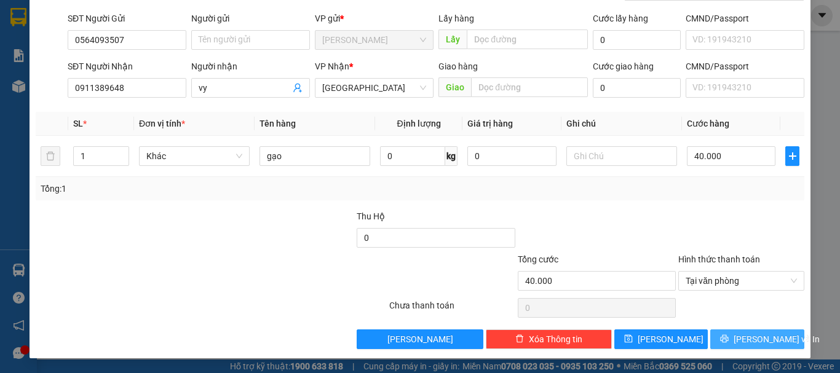
click at [729, 340] on icon "printer" at bounding box center [725, 339] width 8 height 8
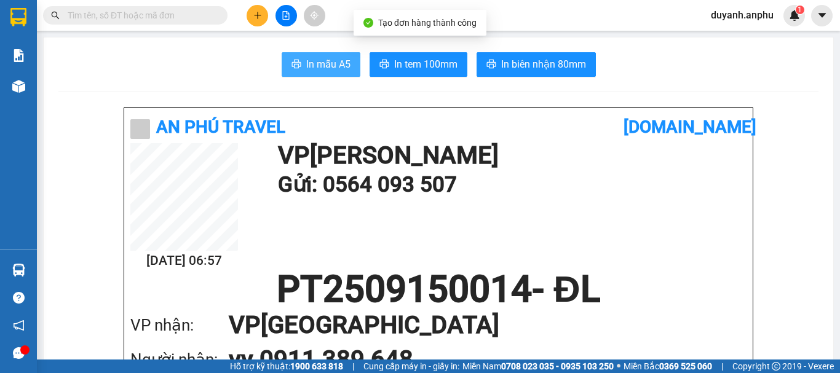
click at [339, 62] on span "In mẫu A5" at bounding box center [328, 64] width 44 height 15
